Goal: Task Accomplishment & Management: Manage account settings

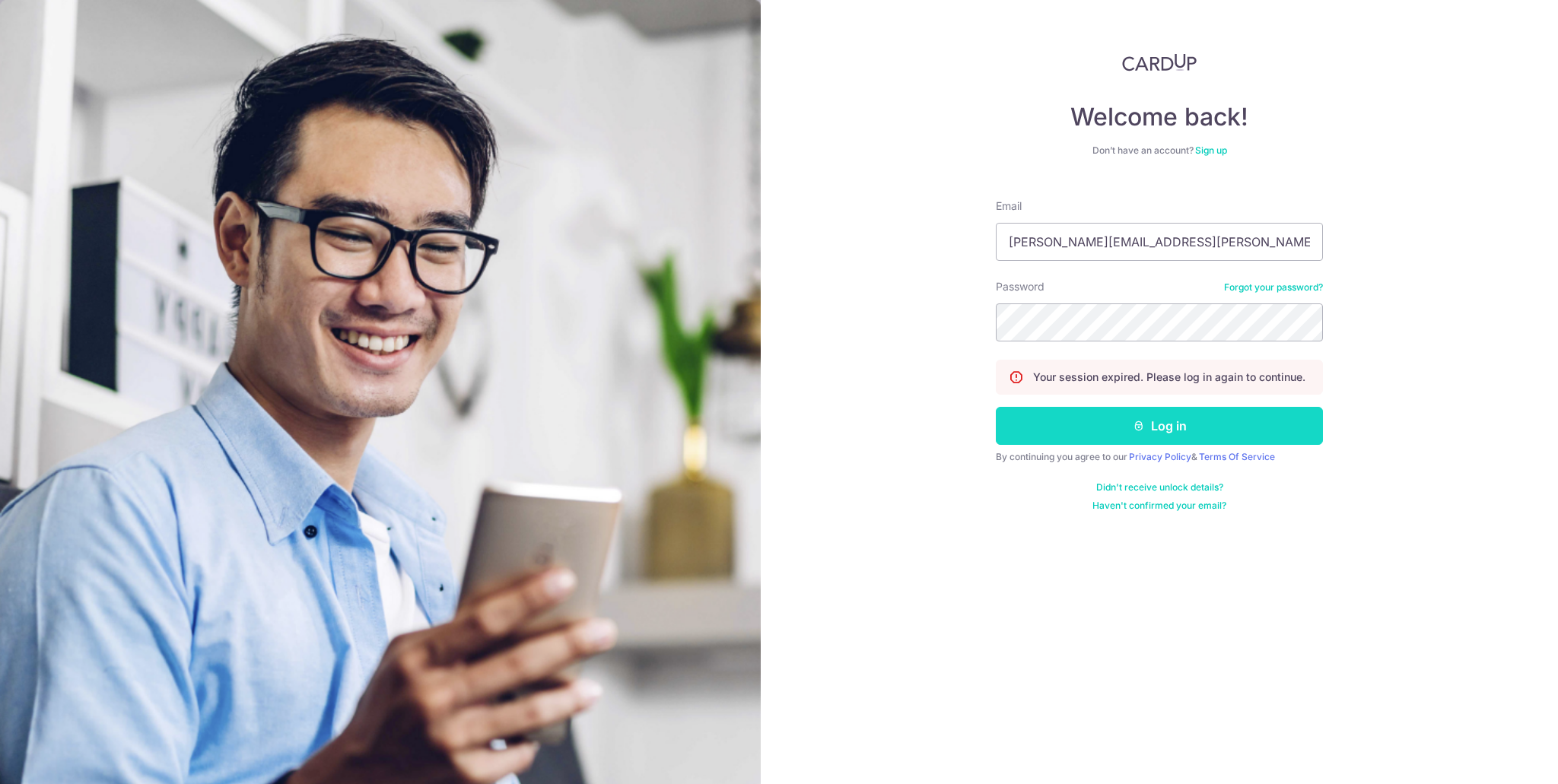
click at [1156, 429] on button "Log in" at bounding box center [1159, 426] width 327 height 38
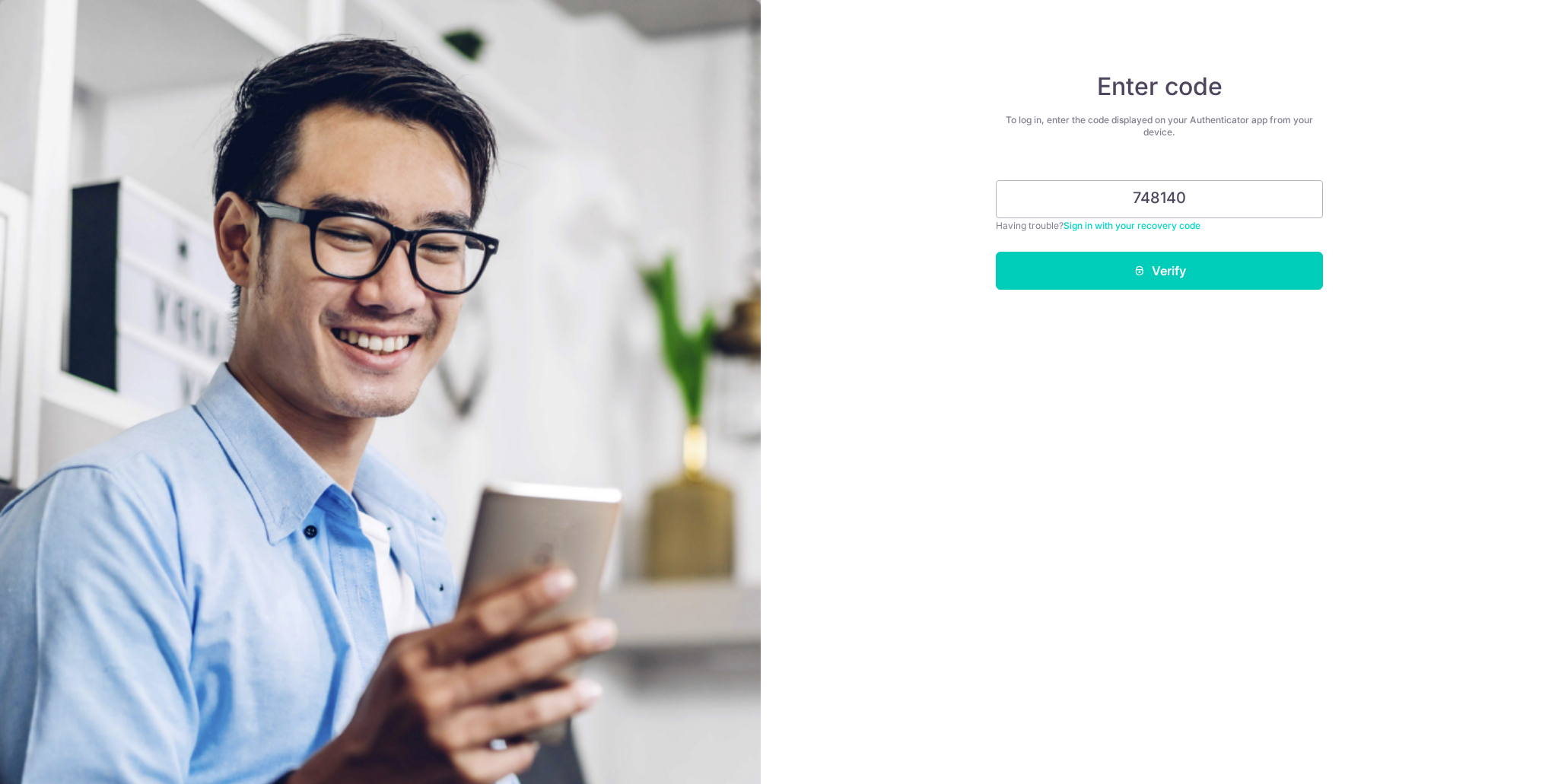
type input "748140"
click at [996, 252] on button "Verify" at bounding box center [1159, 271] width 327 height 38
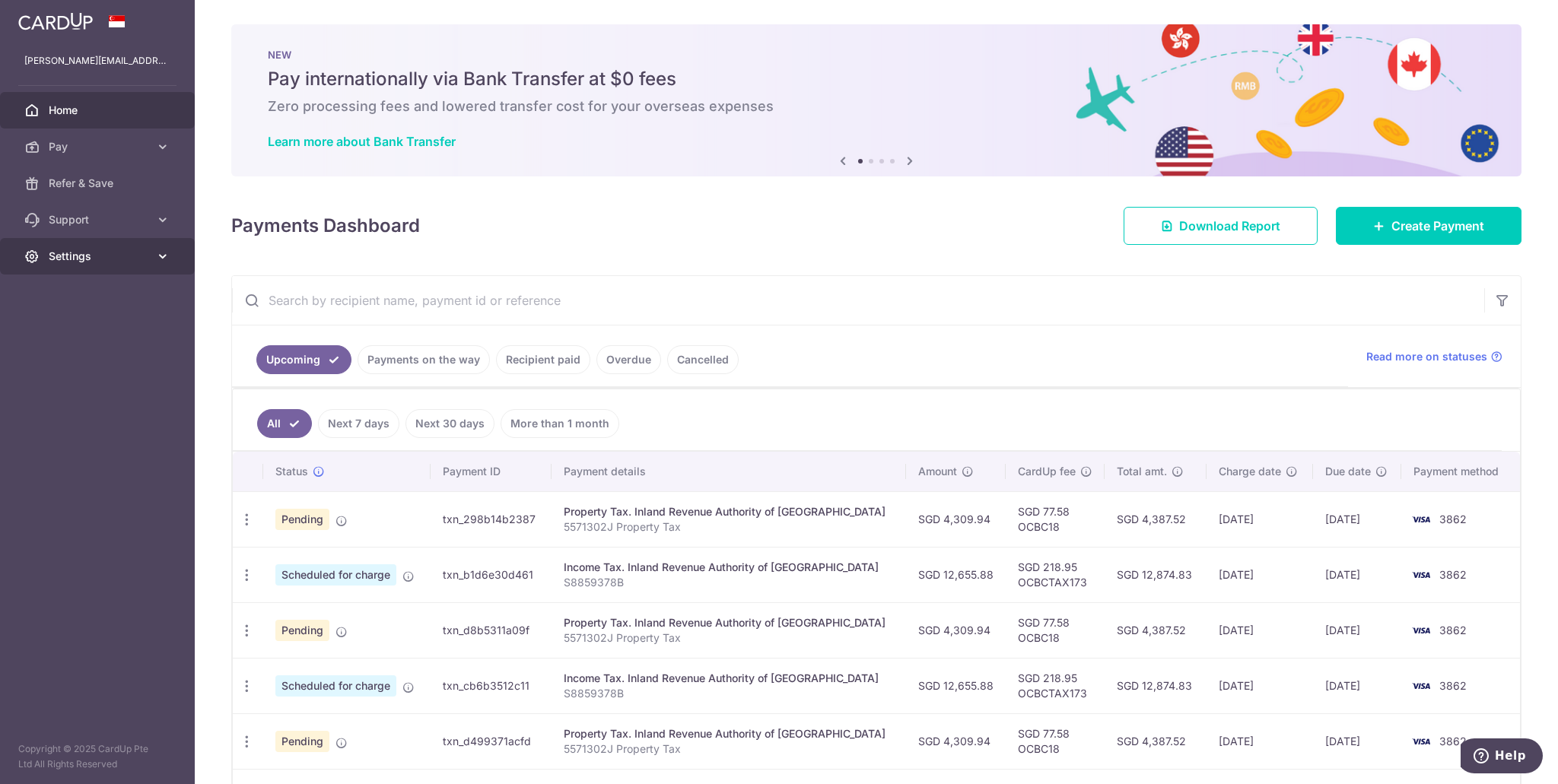
drag, startPoint x: 94, startPoint y: 261, endPoint x: 92, endPoint y: 253, distance: 8.2
click at [94, 261] on span "Settings" at bounding box center [98, 257] width 100 height 15
click at [87, 219] on span "Support" at bounding box center [98, 220] width 100 height 15
